Goal: Transaction & Acquisition: Purchase product/service

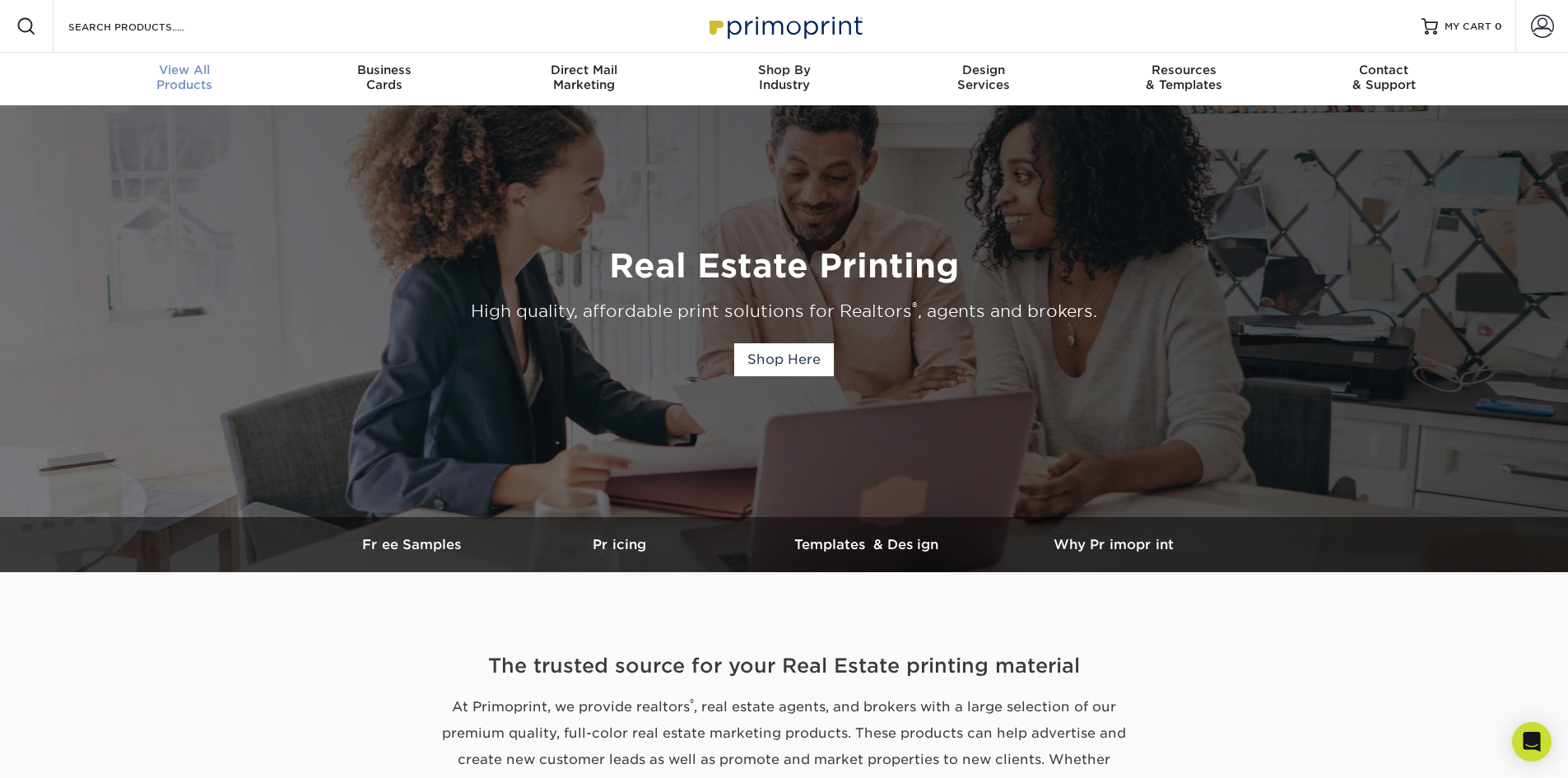
click at [197, 70] on span "View All" at bounding box center [185, 70] width 200 height 15
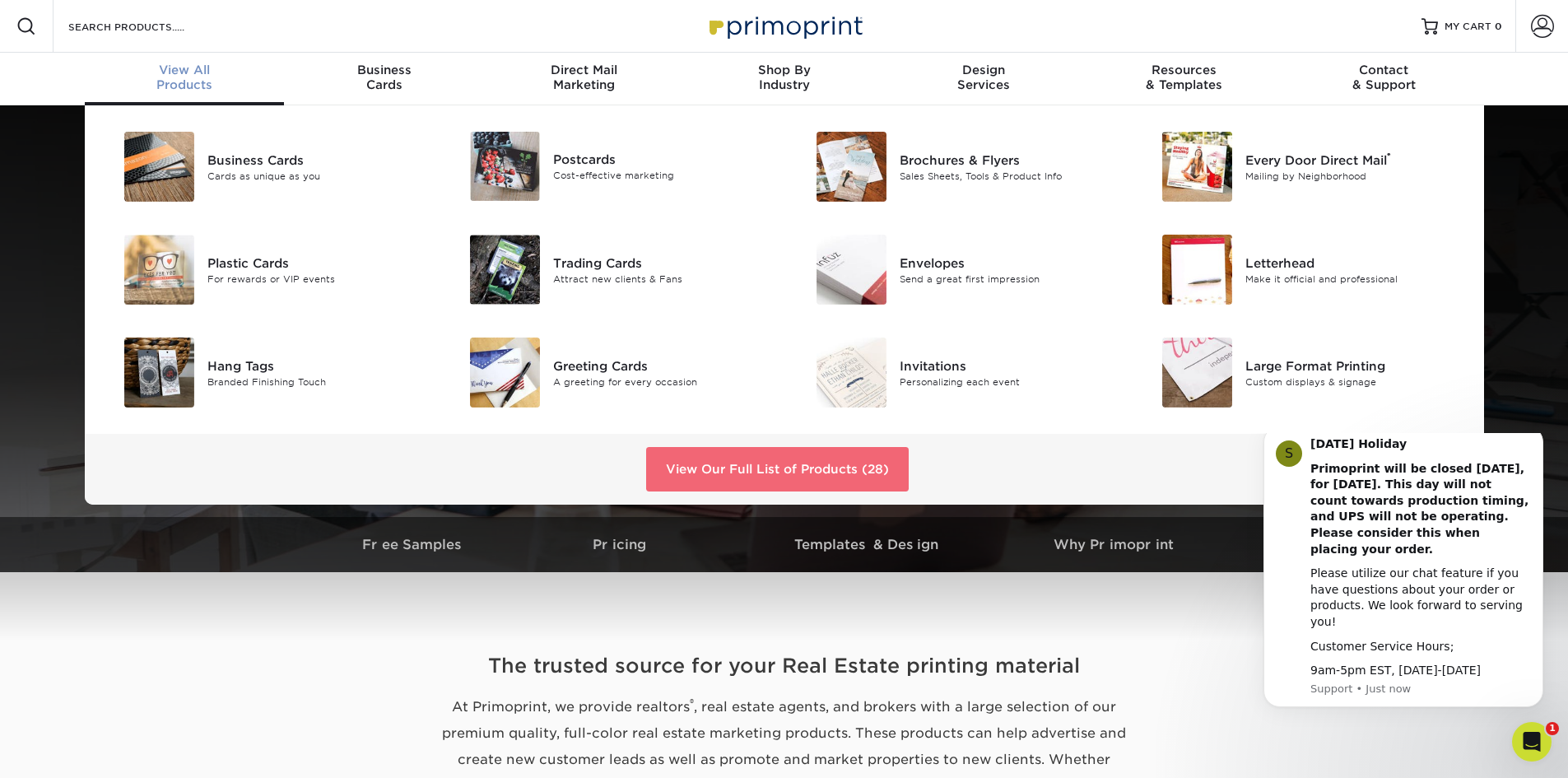
click at [809, 460] on link "View Our Full List of Products (28)" at bounding box center [777, 469] width 262 height 45
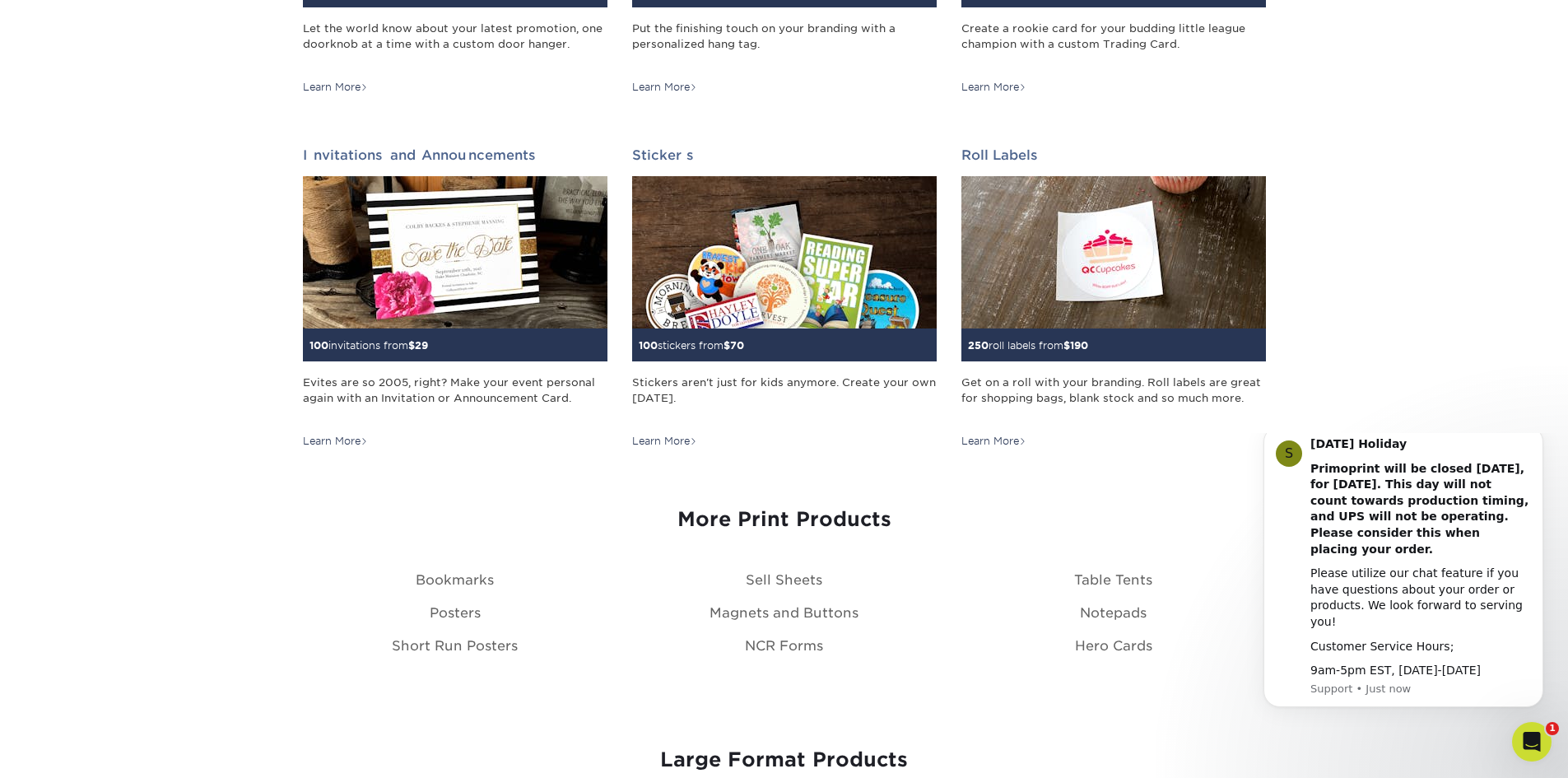
scroll to position [1563, 0]
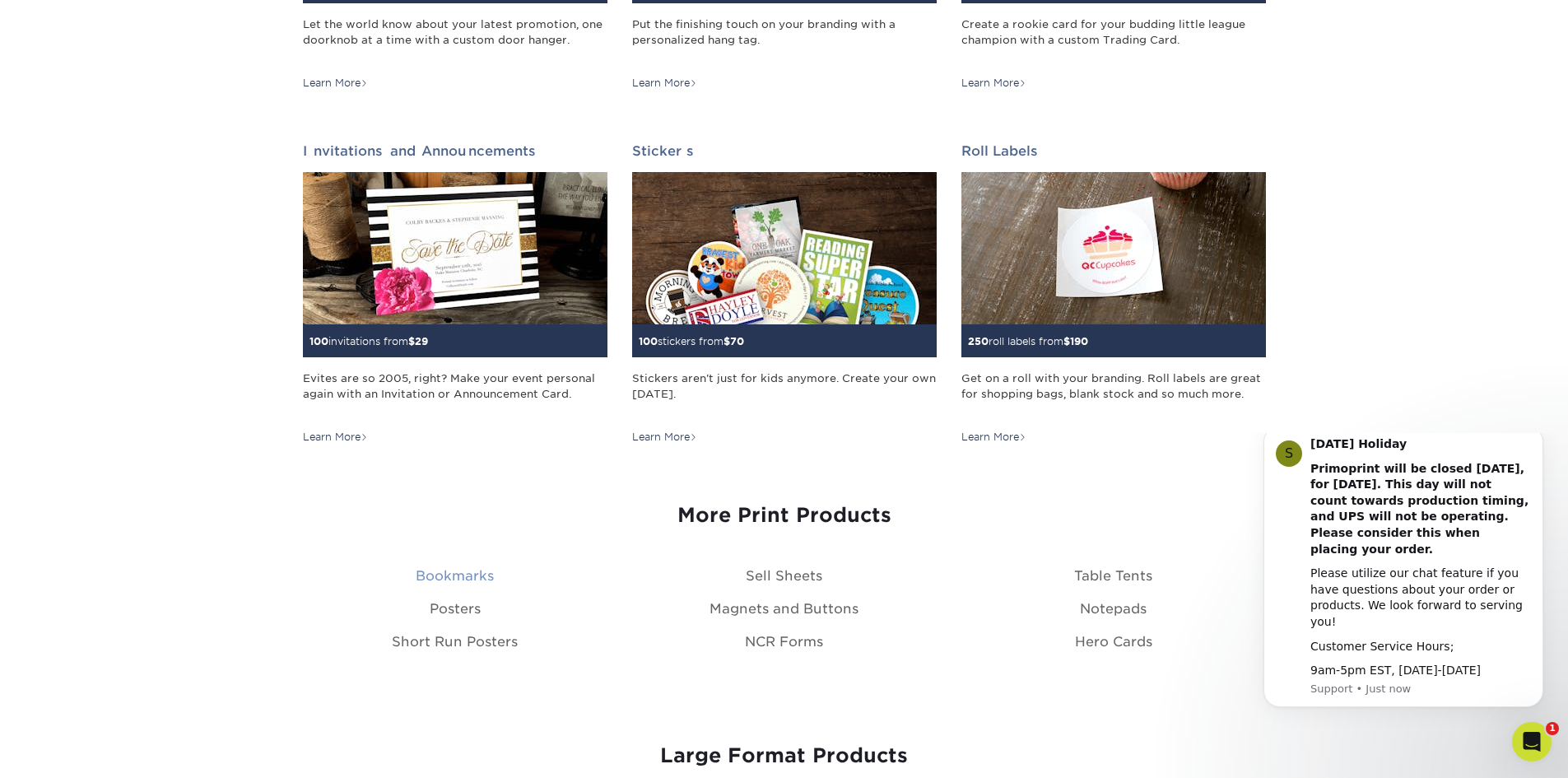
click at [475, 574] on link "Bookmarks" at bounding box center [455, 575] width 79 height 16
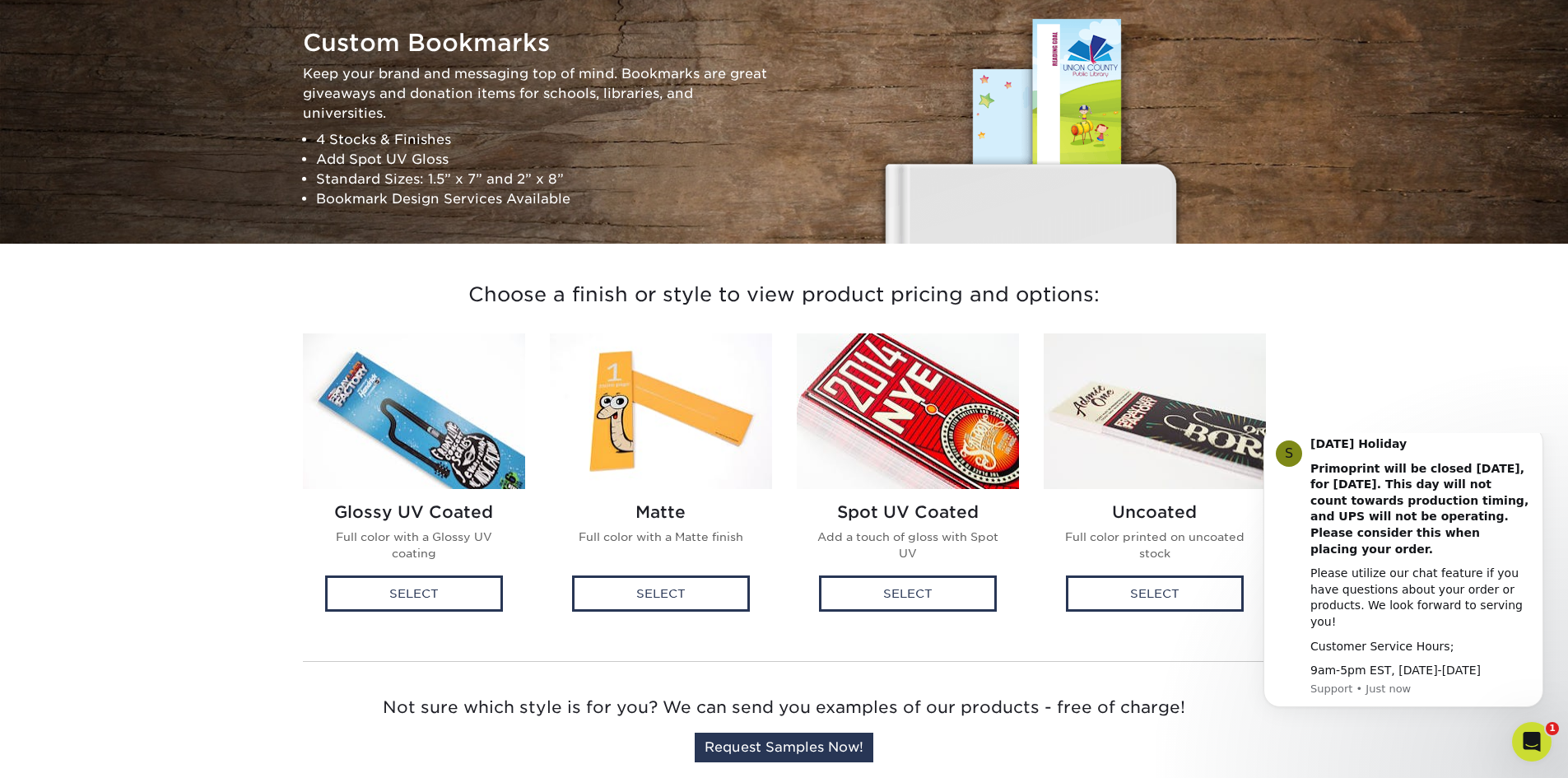
scroll to position [164, 0]
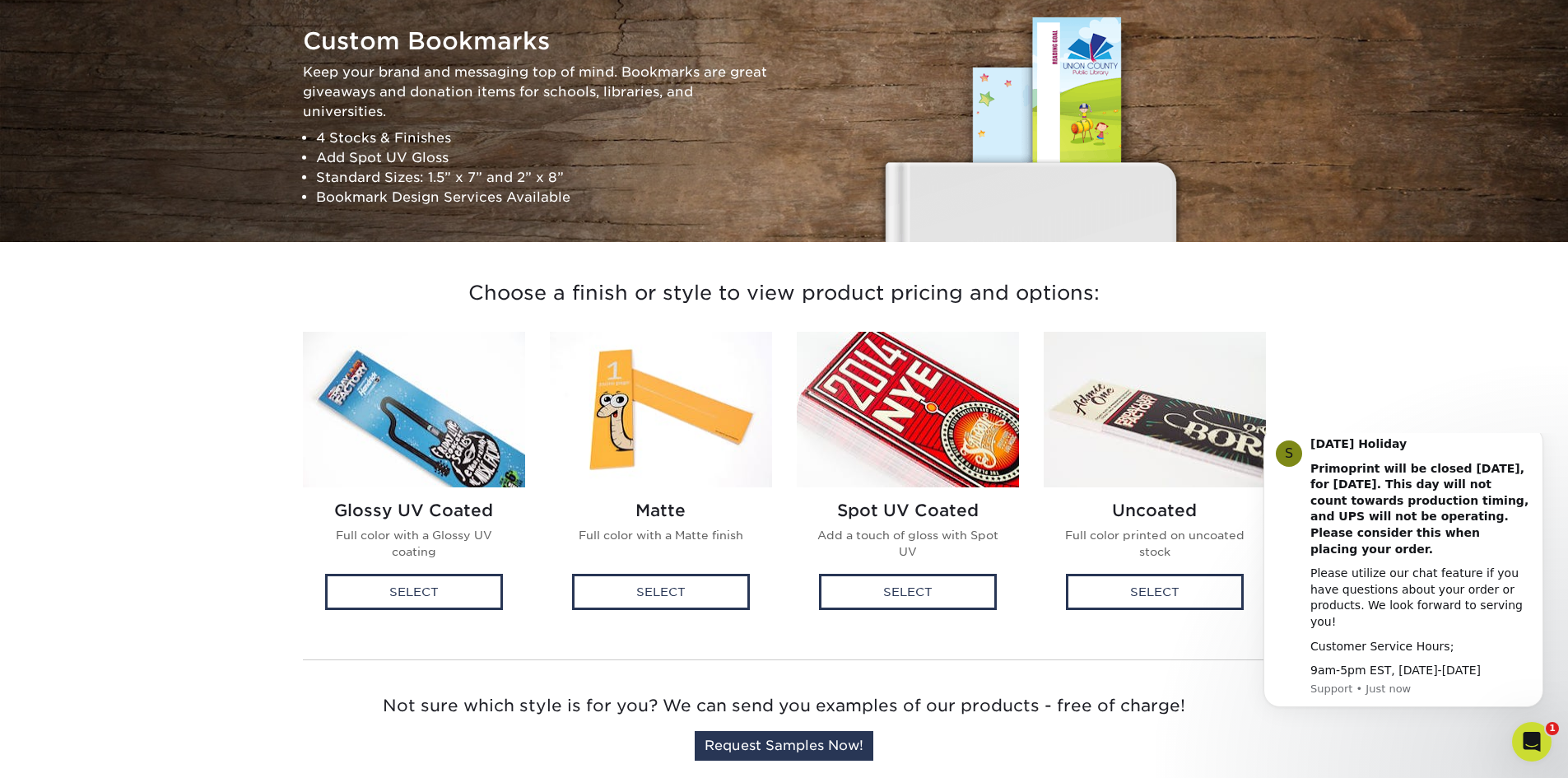
click at [665, 418] on img at bounding box center [660, 410] width 222 height 155
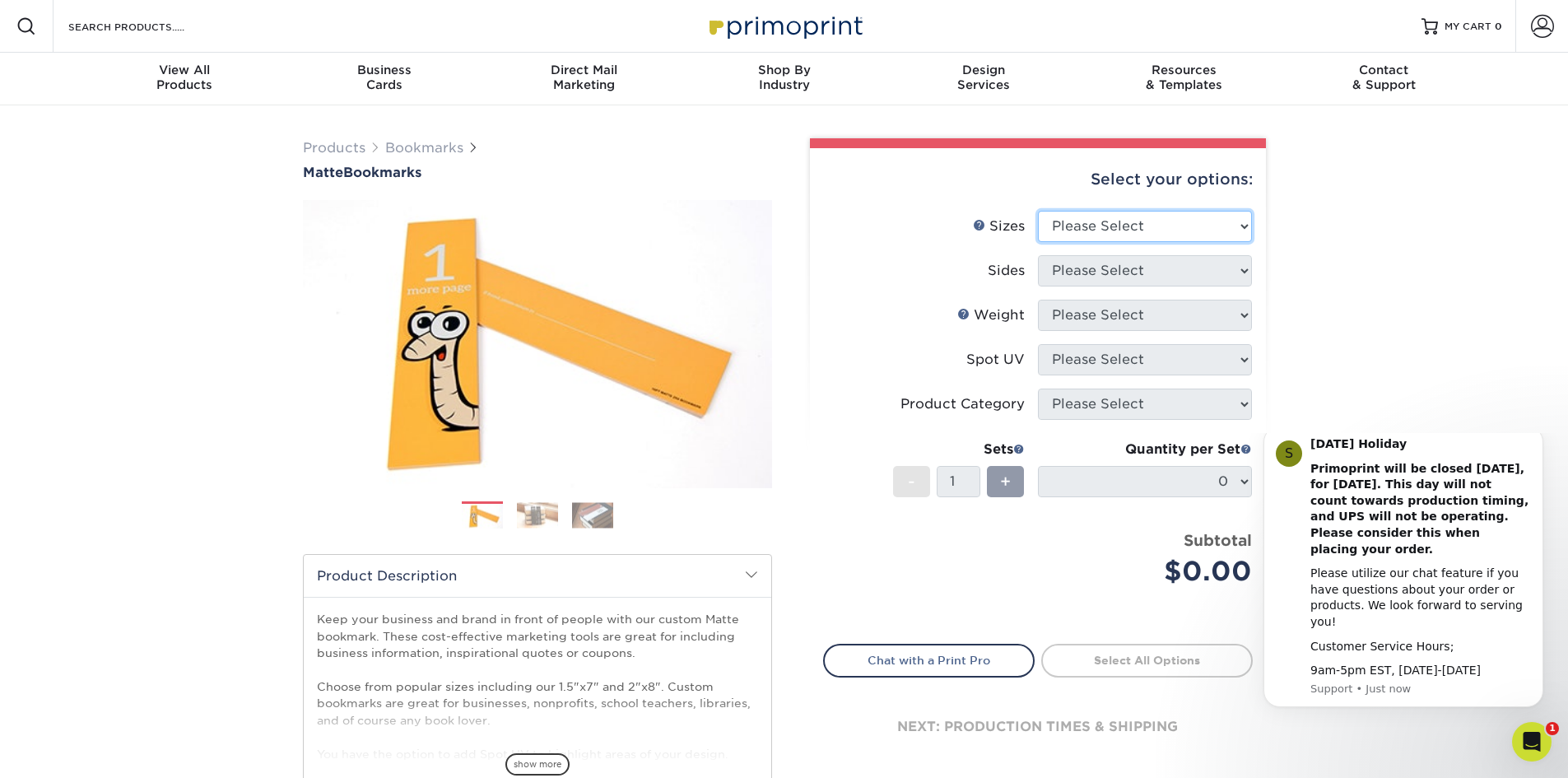
click at [1241, 221] on select "Please Select 1.5" x 7" 2" x 8"" at bounding box center [1145, 226] width 214 height 31
select select "2.00x8.00"
click at [1038, 211] on select "Please Select 1.5" x 7" 2" x 8"" at bounding box center [1145, 226] width 214 height 31
click at [1246, 269] on select "Please Select Print Both Sides Print Front Only" at bounding box center [1145, 270] width 214 height 31
select select "13abbda7-1d64-4f25-8bb2-c179b224825d"
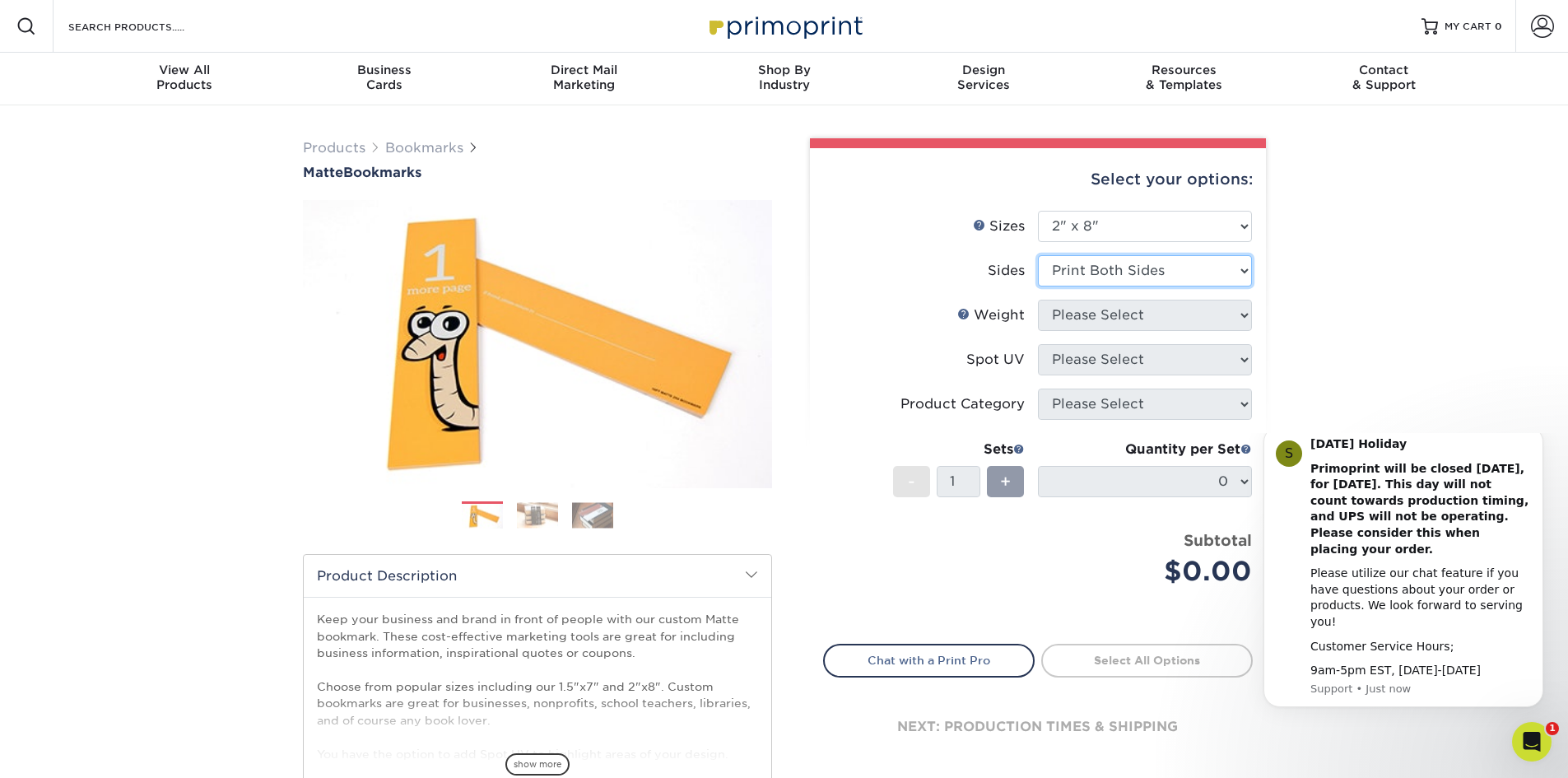
click at [1038, 255] on select "Please Select Print Both Sides Print Front Only" at bounding box center [1145, 270] width 214 height 31
click at [1240, 311] on select "Please Select 16PT 14PT" at bounding box center [1145, 315] width 214 height 31
select select "16PT"
click at [1038, 300] on select "Please Select 16PT 14PT" at bounding box center [1145, 315] width 214 height 31
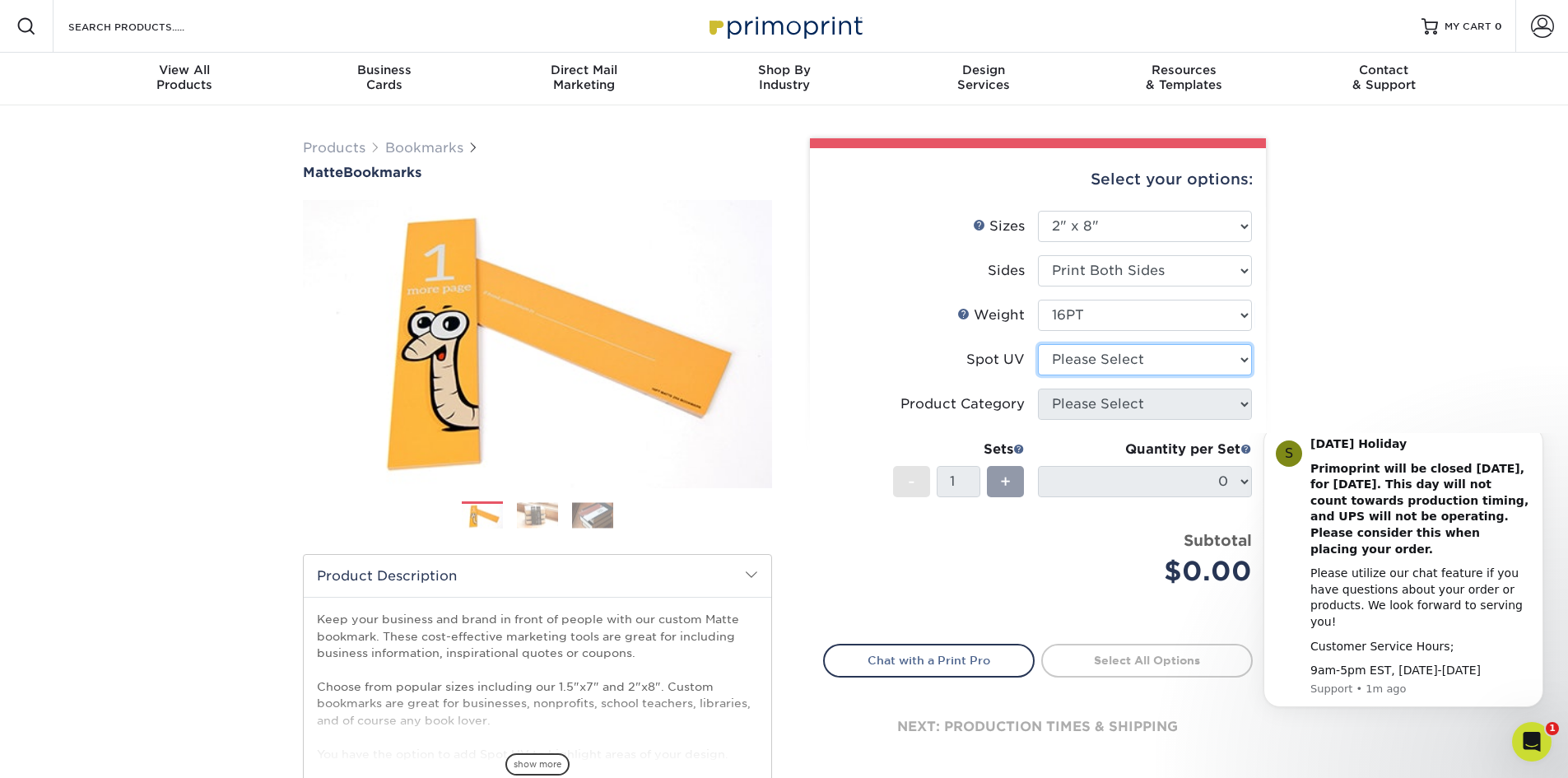
click at [1235, 352] on select "Please Select No Spot UV Front and Back (Both Sides) Front Only Back Only" at bounding box center [1145, 360] width 214 height 31
select select "0"
click at [1038, 344] on select "Please Select No Spot UV Front and Back (Both Sides) Front Only Back Only" at bounding box center [1145, 360] width 214 height 31
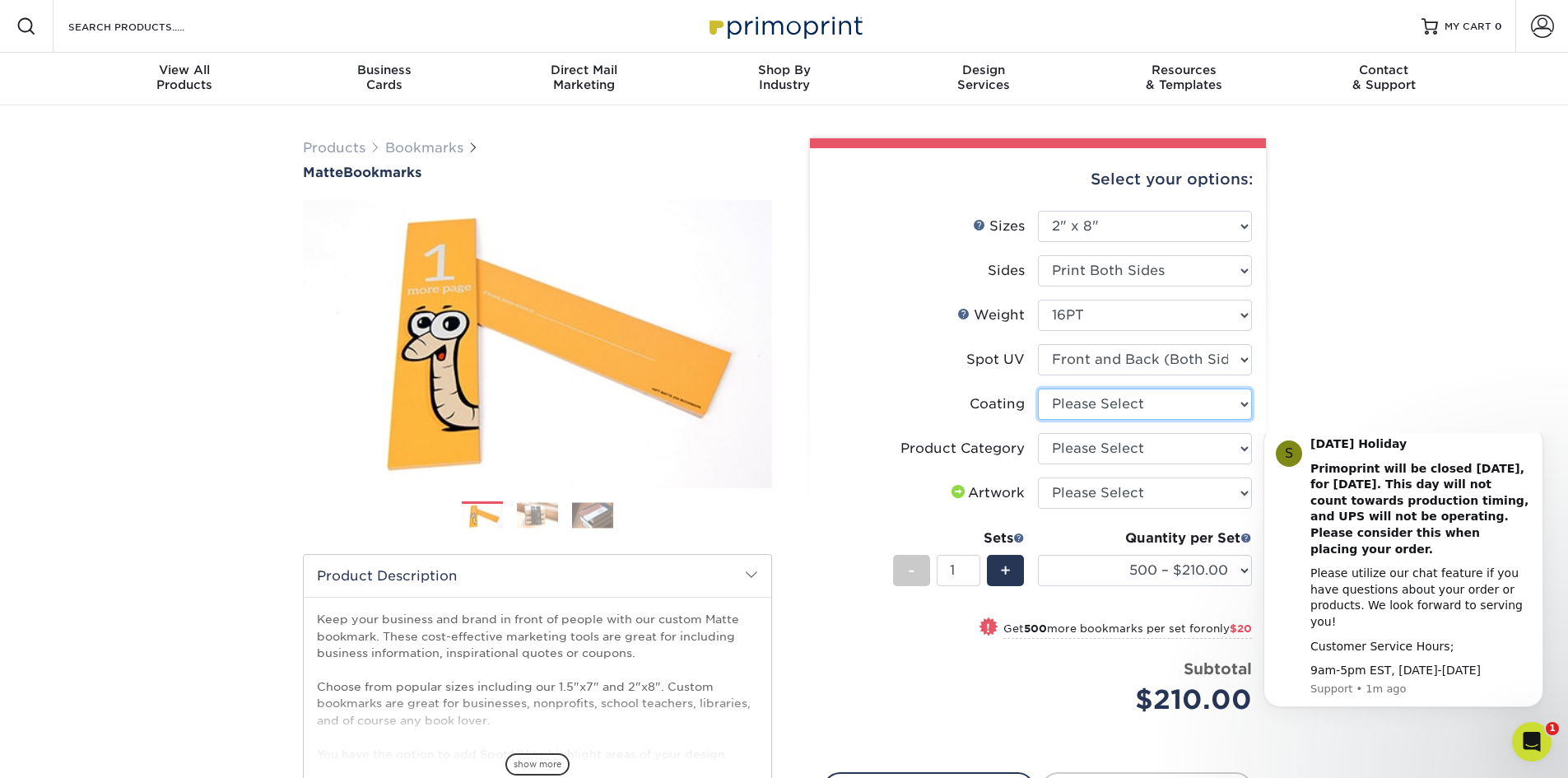
click at [1237, 406] on select at bounding box center [1145, 403] width 214 height 31
select select "121bb7b5-3b4d-429f-bd8d-bbf80e953313"
click at [1038, 388] on select at bounding box center [1145, 403] width 214 height 31
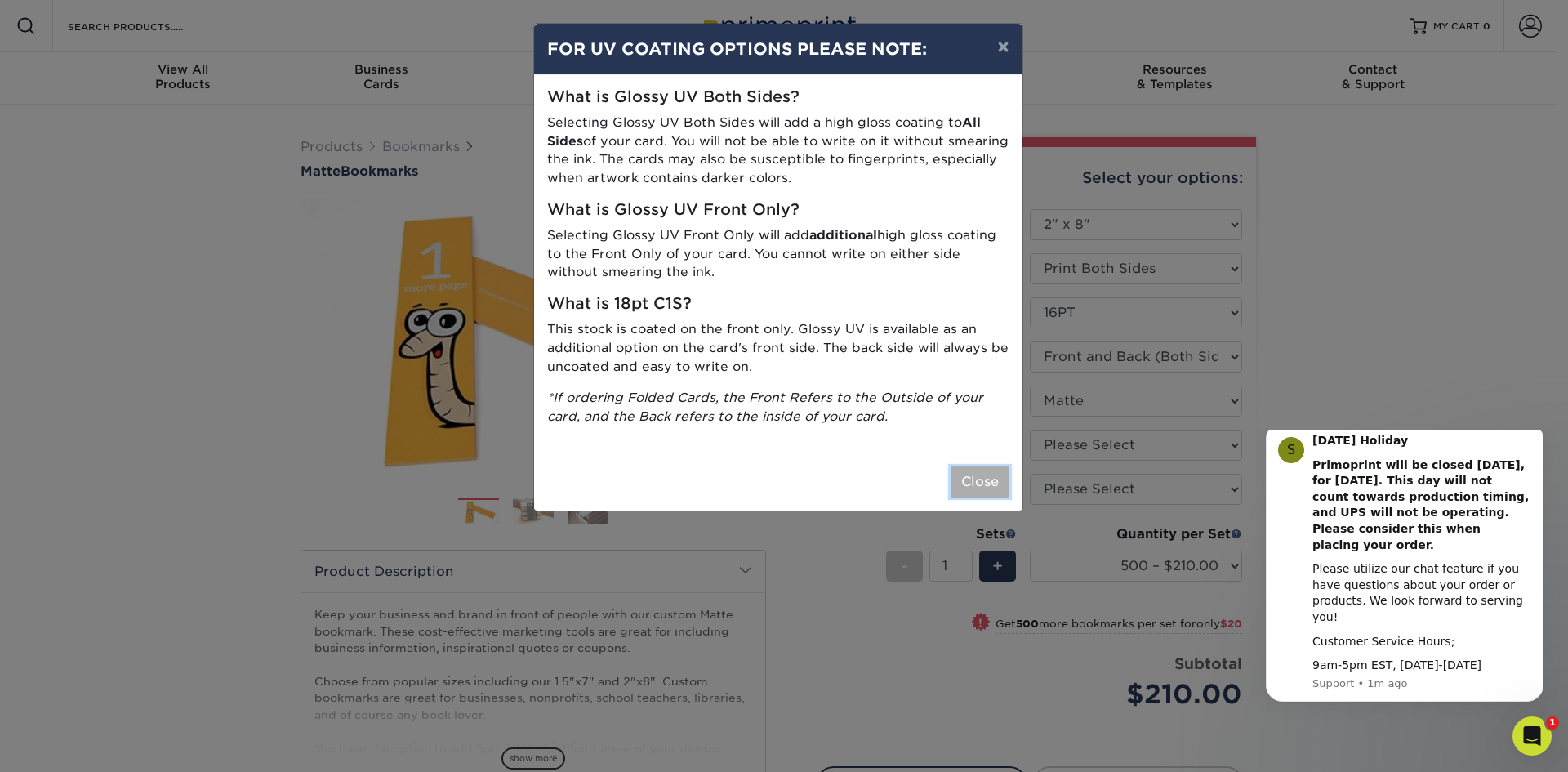
click at [993, 489] on button "Close" at bounding box center [980, 482] width 58 height 31
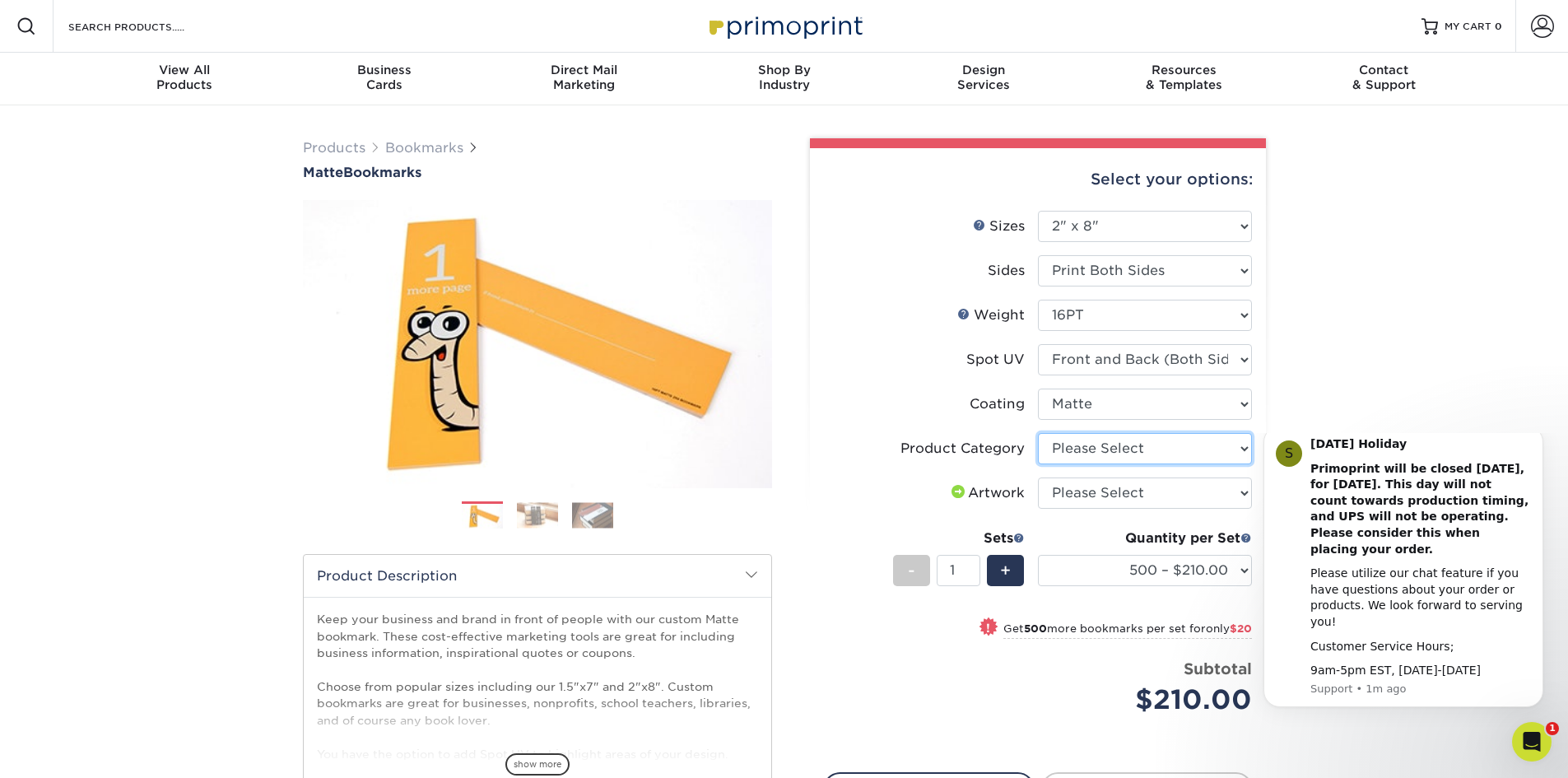
click at [1190, 448] on select "Please Select Postcards" at bounding box center [1145, 448] width 214 height 31
click at [1348, 388] on div "Products Bookmarks Matte Bookmarks Next" at bounding box center [784, 544] width 1568 height 878
click at [1240, 565] on select "500 – $210.00 1000 – $230.00 2500 – $455.00 5000 – $566.00 10000 – $1087.00 150…" at bounding box center [1145, 570] width 214 height 31
select select "2500 – $455.00"
click at [1038, 555] on select "500 – $210.00 1000 – $230.00 2500 – $455.00 5000 – $566.00 10000 – $1087.00 150…" at bounding box center [1145, 570] width 214 height 31
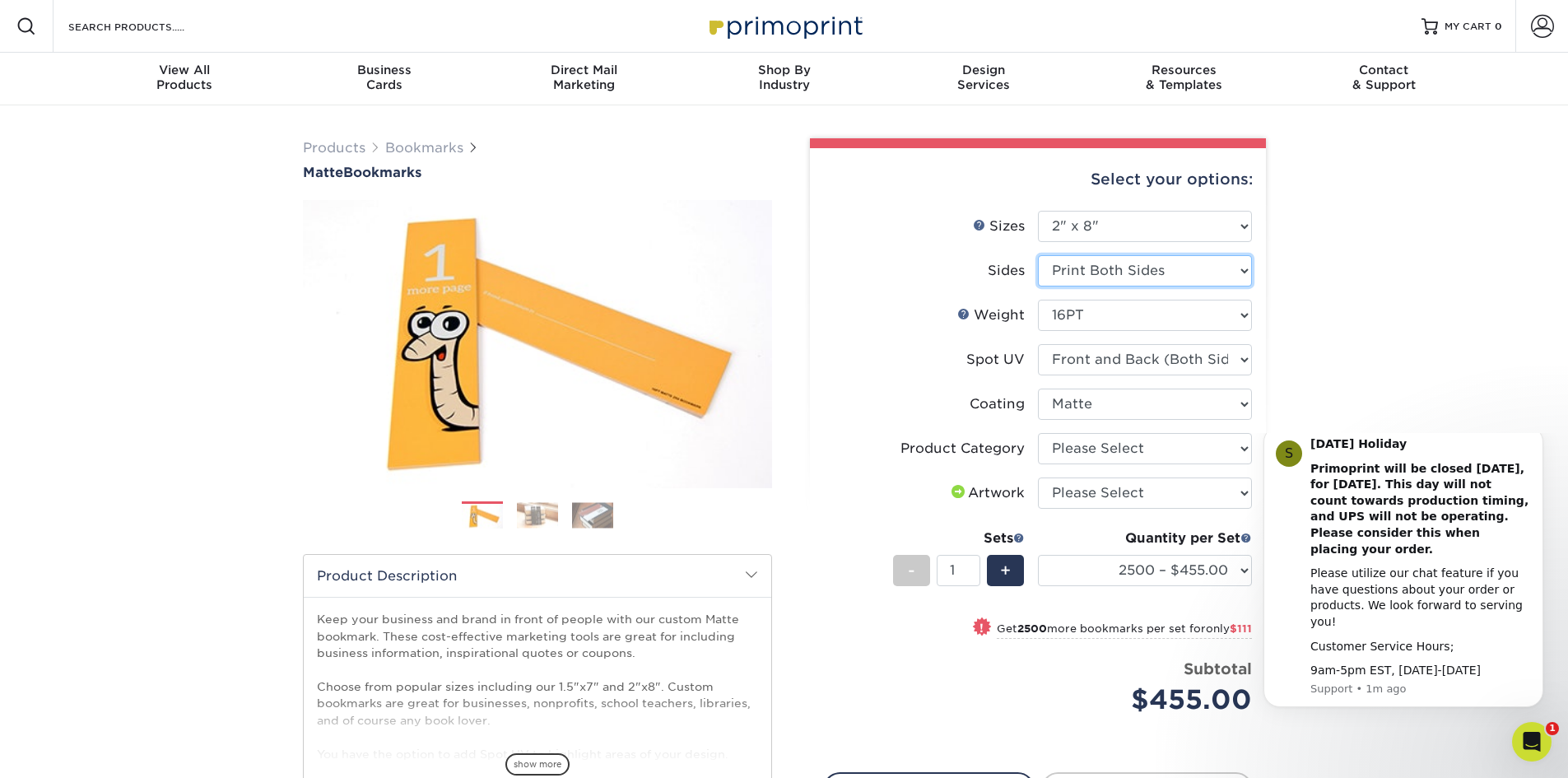
click at [1233, 266] on select "Please Select Print Both Sides Print Front Only" at bounding box center [1145, 270] width 214 height 31
select select "32d3c223-f82c-492b-b915-ba065a00862f"
click at [1038, 255] on select "Please Select Print Both Sides Print Front Only" at bounding box center [1145, 270] width 214 height 31
select select
select select "-1"
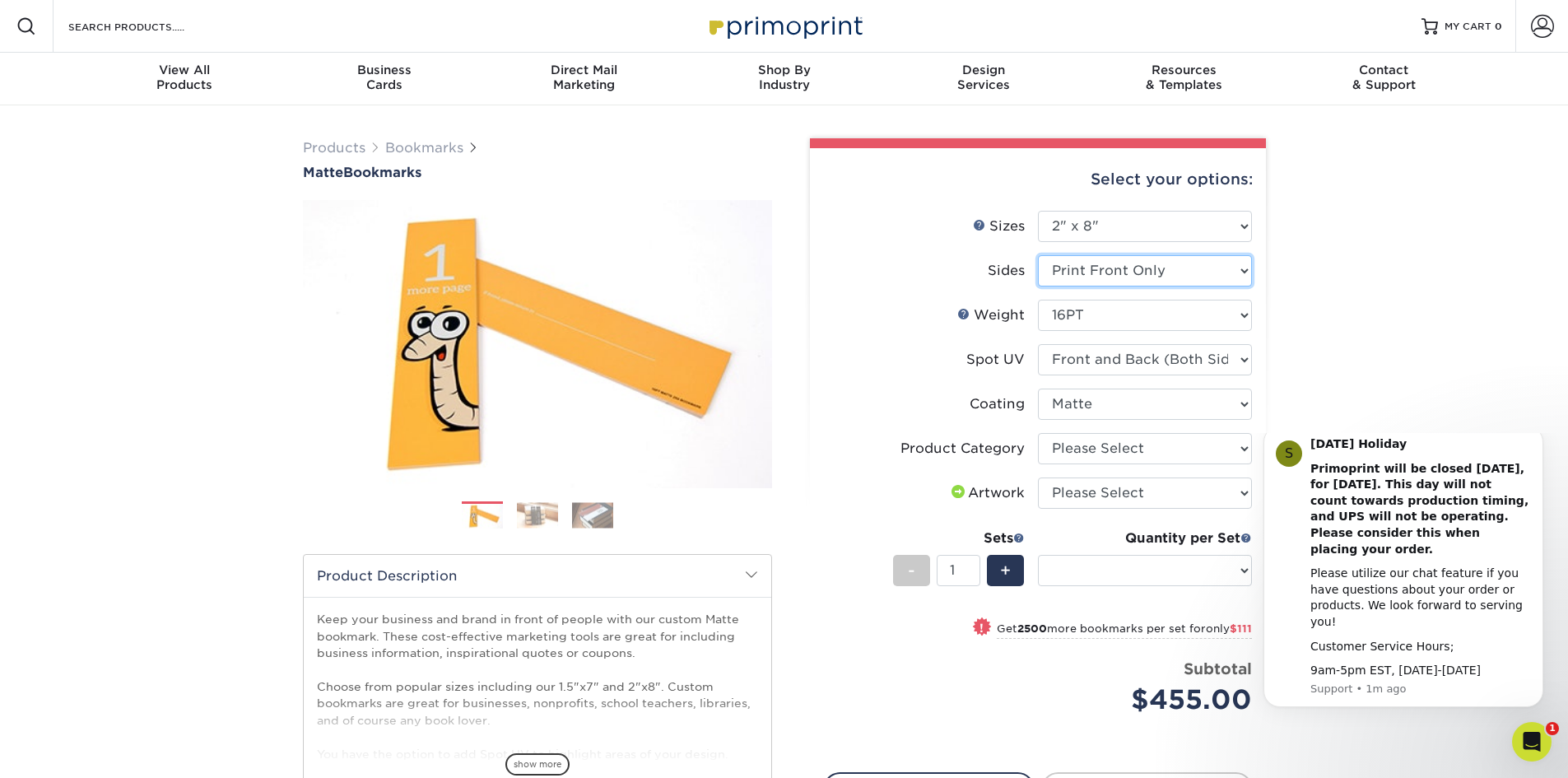
select select "-1"
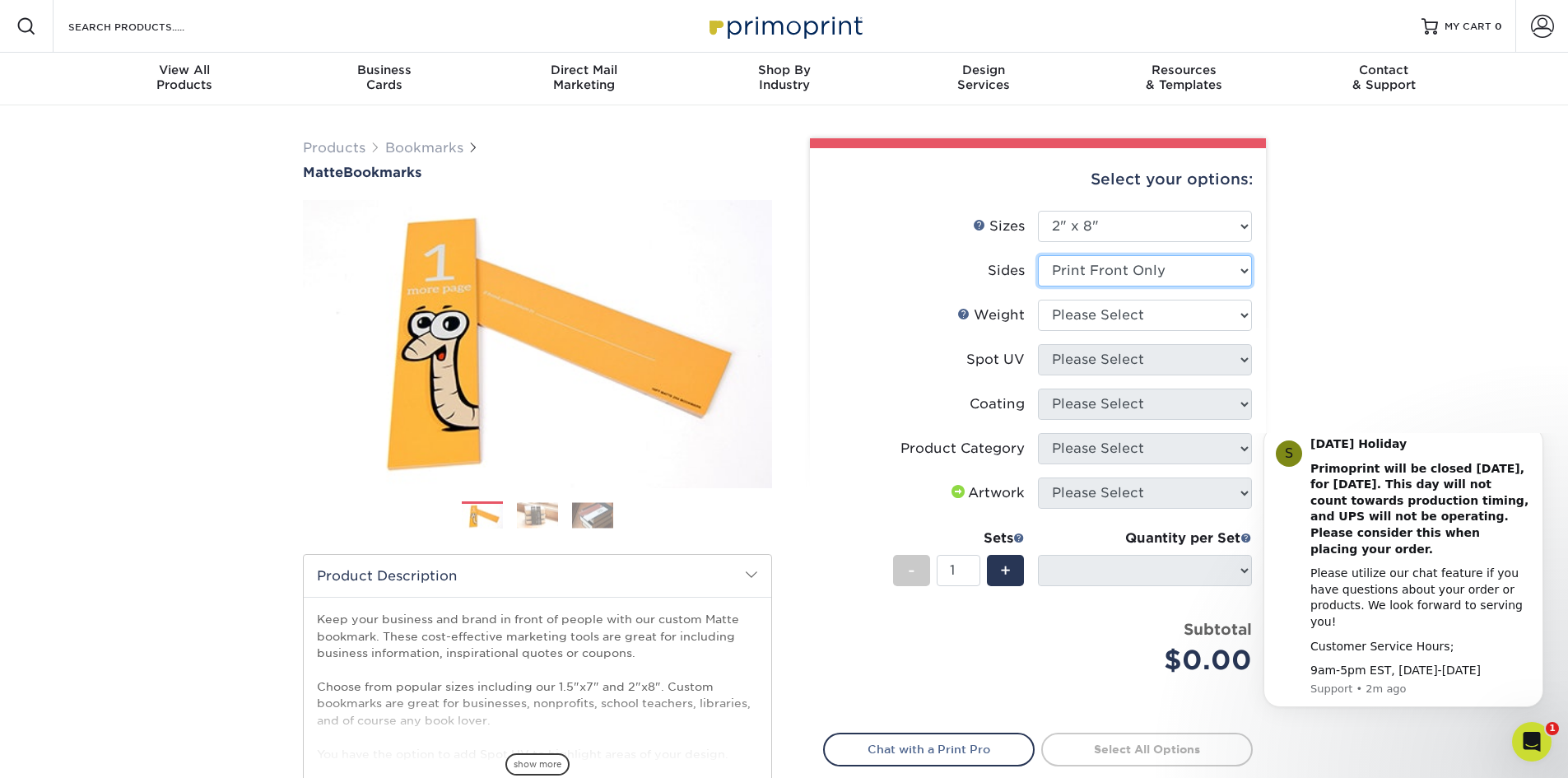
click at [1246, 270] on select "Please Select Print Both Sides Print Front Only" at bounding box center [1145, 270] width 214 height 31
select select "13abbda7-1d64-4f25-8bb2-c179b224825d"
click at [1038, 255] on select "Please Select Print Both Sides Print Front Only" at bounding box center [1145, 270] width 214 height 31
select select
click at [1238, 311] on select "Please Select 16PT 14PT" at bounding box center [1145, 315] width 214 height 31
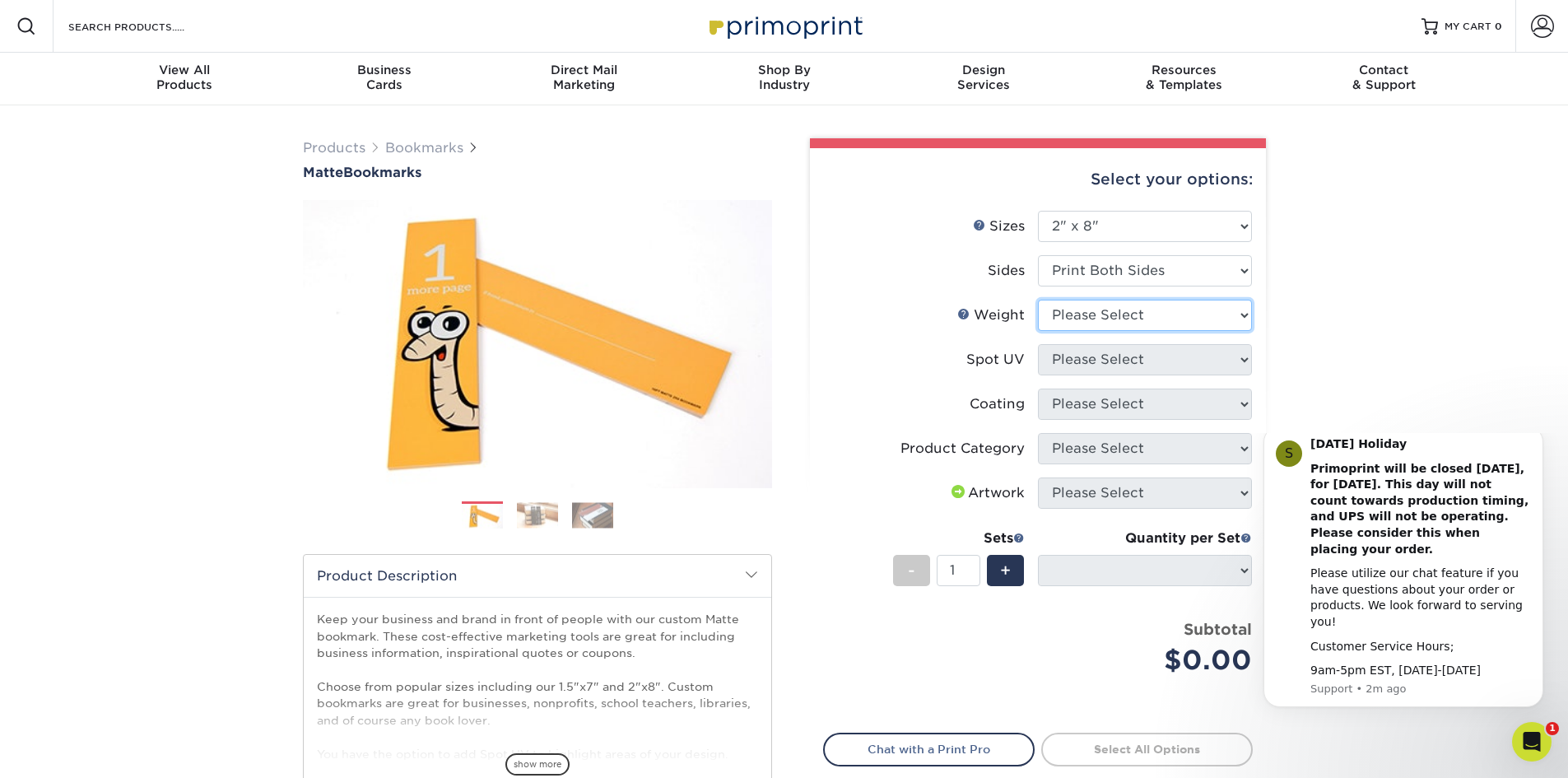
select select "16PT"
click at [1038, 300] on select "Please Select 16PT 14PT" at bounding box center [1145, 315] width 214 height 31
select select
click at [1242, 356] on select "Please Select No Spot UV Front and Back (Both Sides) Front Only Back Only" at bounding box center [1145, 360] width 214 height 31
select select "0"
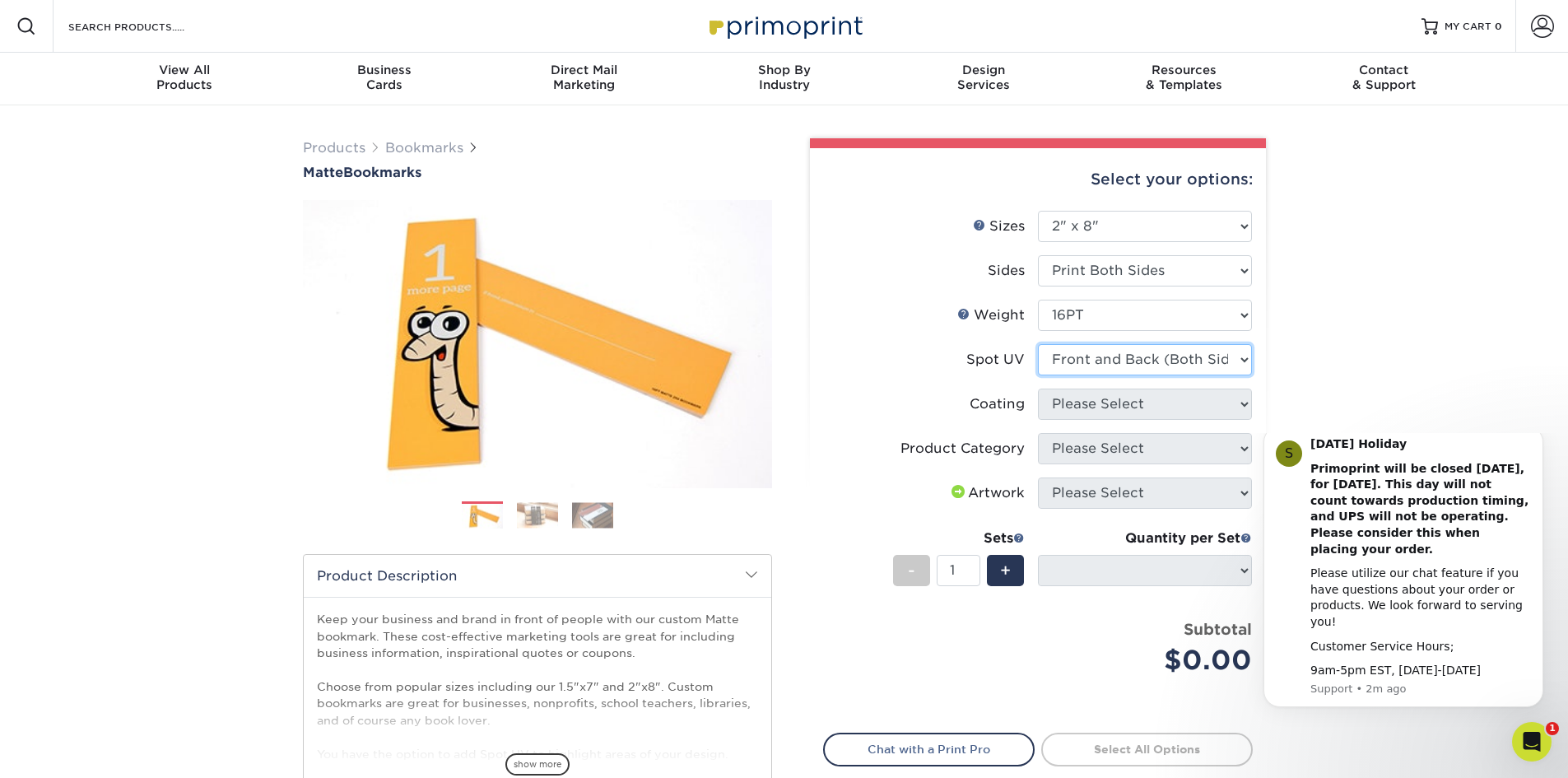
click at [1038, 344] on select "Please Select No Spot UV Front and Back (Both Sides) Front Only Back Only" at bounding box center [1145, 360] width 214 height 31
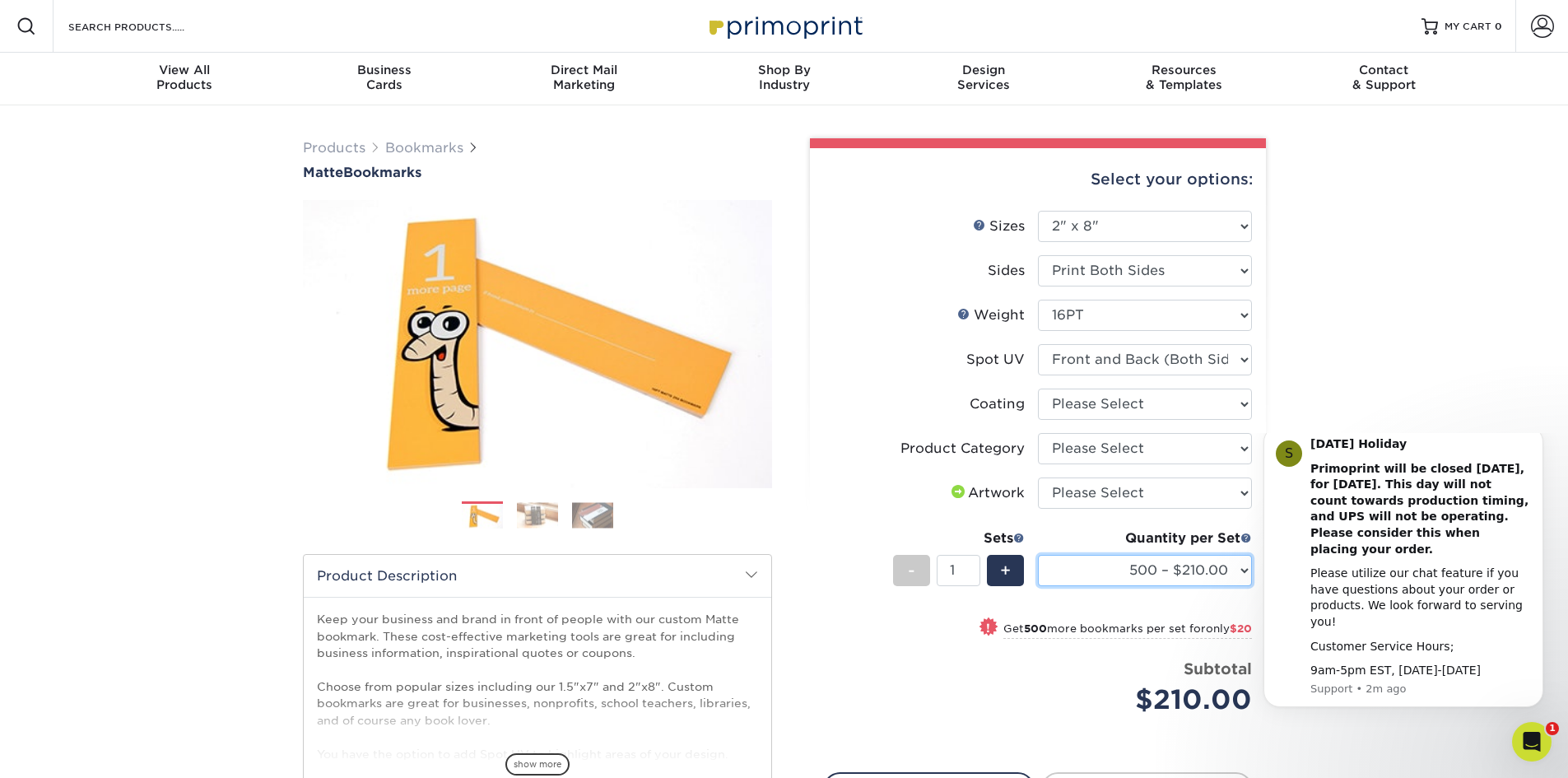
click at [1240, 563] on select "500 – $210.00 1000 – $230.00 2500 – $455.00 5000 – $566.00 10000 – $1087.00 150…" at bounding box center [1145, 570] width 214 height 31
click at [1261, 525] on body "S [DATE] Holiday Primoprint will be closed [DATE], for [DATE]. This day will no…" at bounding box center [1404, 584] width 316 height 287
click at [1229, 563] on select "500 – $210.00 1000 – $230.00 2500 – $455.00 5000 – $566.00 10000 – $1087.00 150…" at bounding box center [1145, 570] width 214 height 31
select select "1000 – $230.00"
click at [1038, 555] on select "500 – $210.00 1000 – $230.00 2500 – $455.00 5000 – $566.00 10000 – $1087.00 150…" at bounding box center [1145, 570] width 214 height 31
